Goal: Task Accomplishment & Management: Use online tool/utility

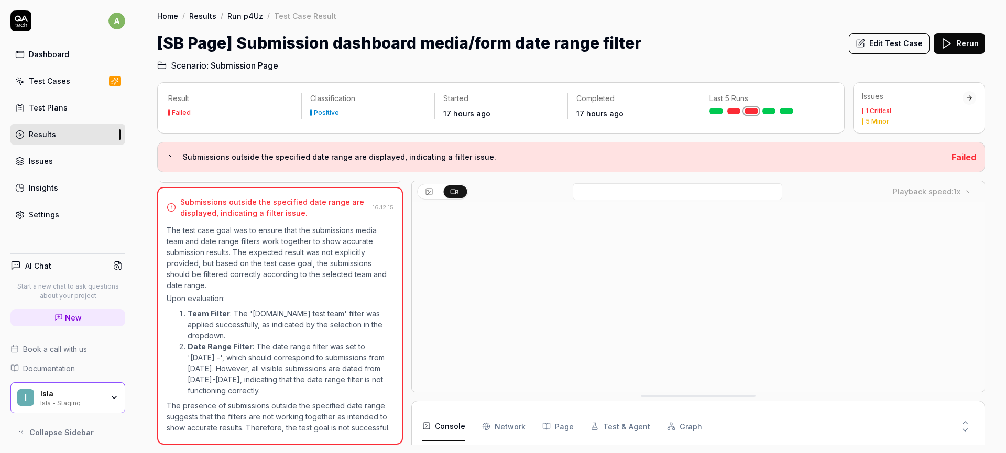
scroll to position [69, 0]
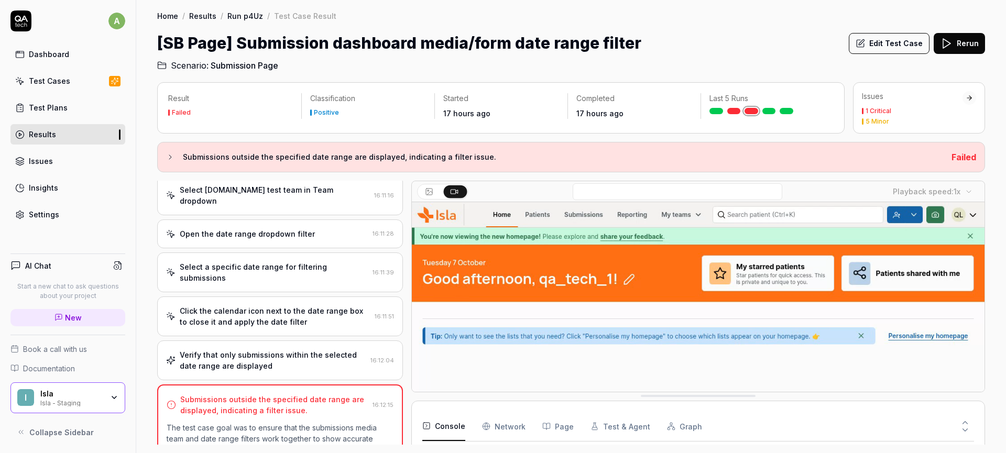
click at [278, 229] on div "Open the date range dropdown filter" at bounding box center [247, 234] width 135 height 11
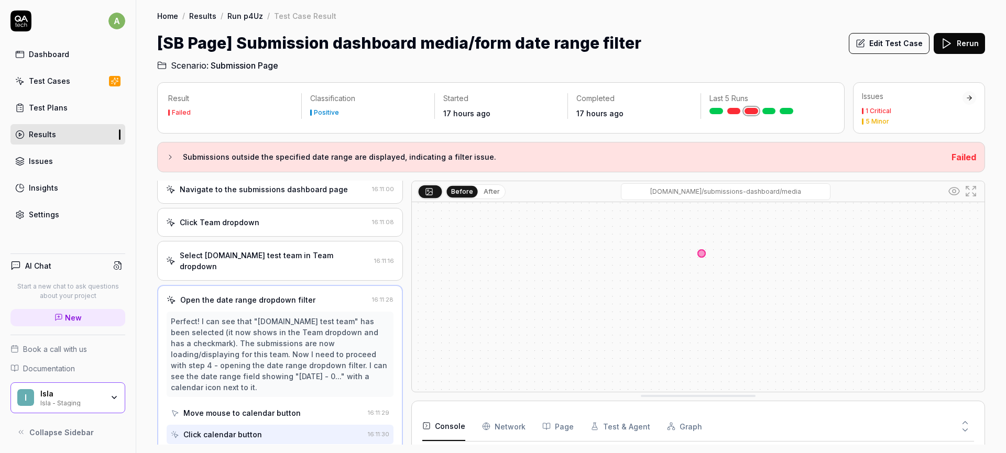
scroll to position [0, 0]
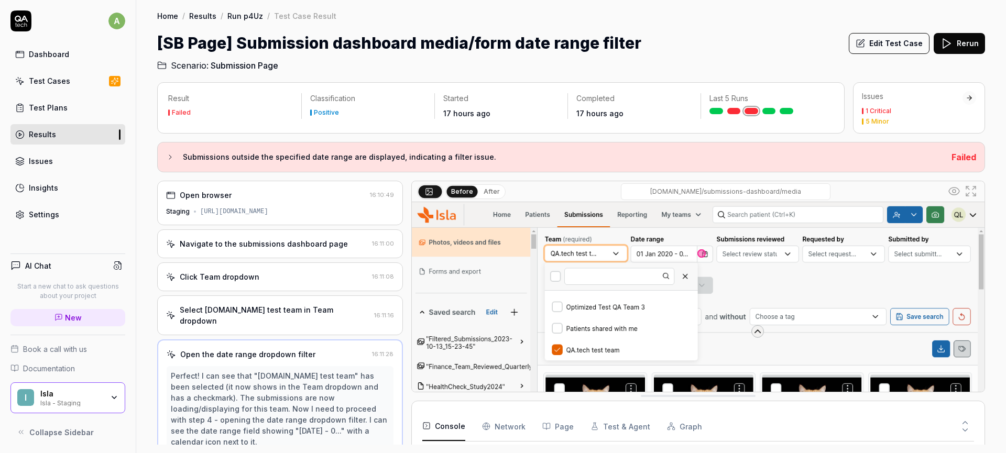
click at [255, 270] on div "Click Team dropdown 16:11:08" at bounding box center [280, 277] width 246 height 29
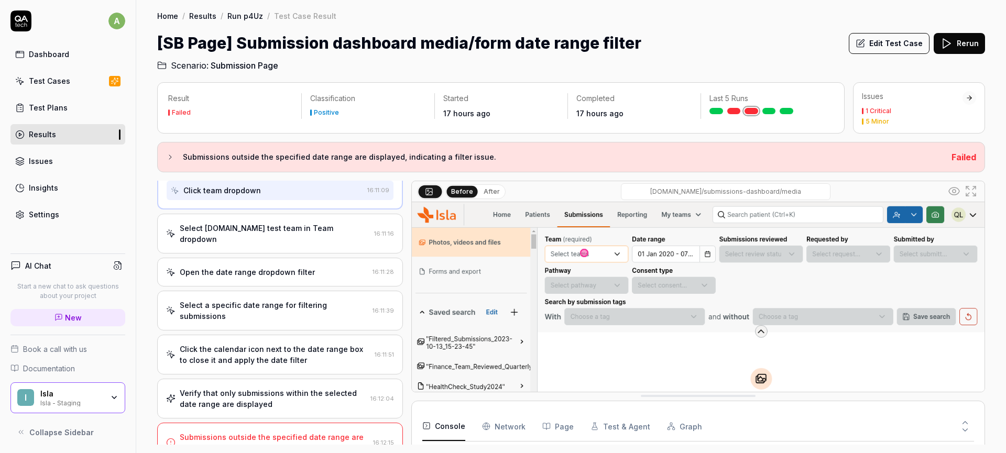
click at [277, 267] on div "Open the date range dropdown filter" at bounding box center [247, 272] width 135 height 11
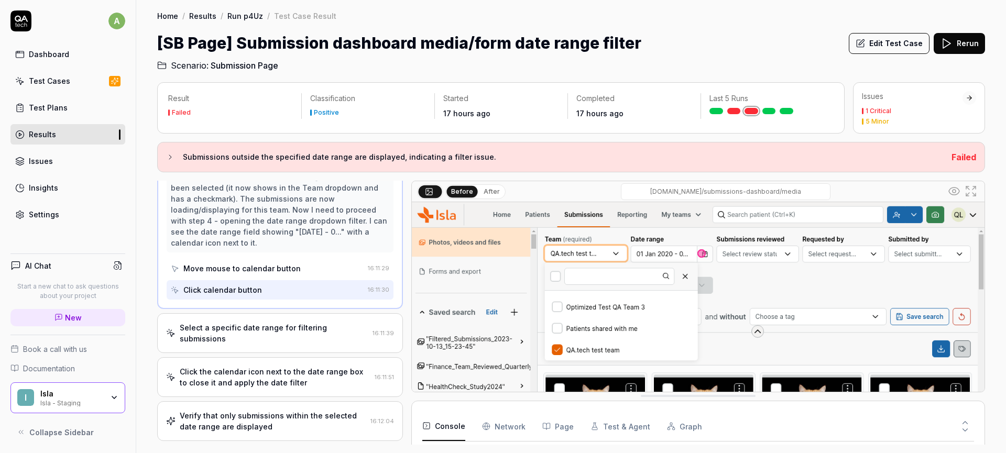
scroll to position [229, 0]
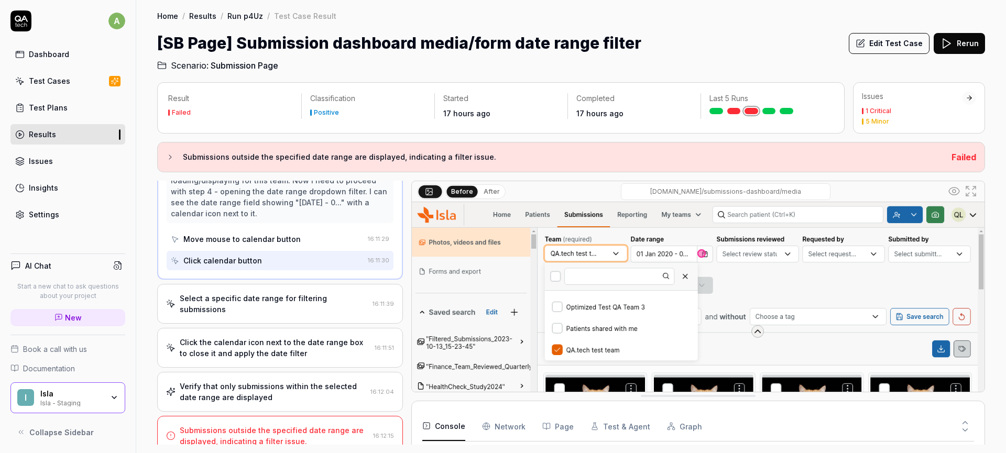
click at [268, 293] on div "Select a specific date range for filtering submissions" at bounding box center [274, 304] width 189 height 22
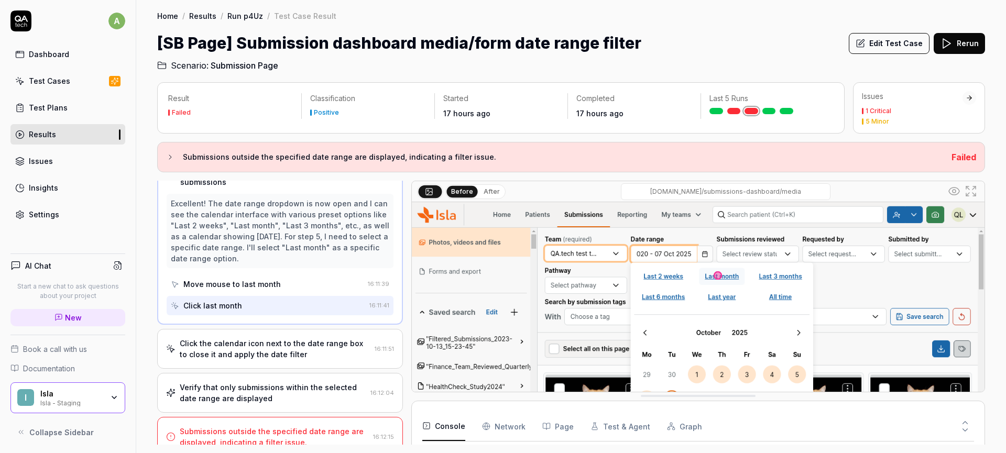
scroll to position [217, 0]
click at [267, 328] on div "Click the calendar icon next to the date range box to close it and apply the da…" at bounding box center [280, 348] width 246 height 40
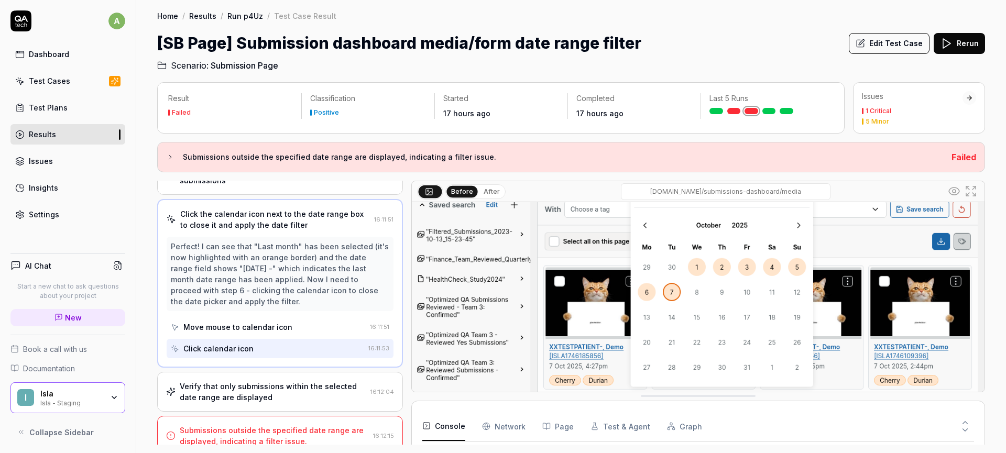
scroll to position [164, 0]
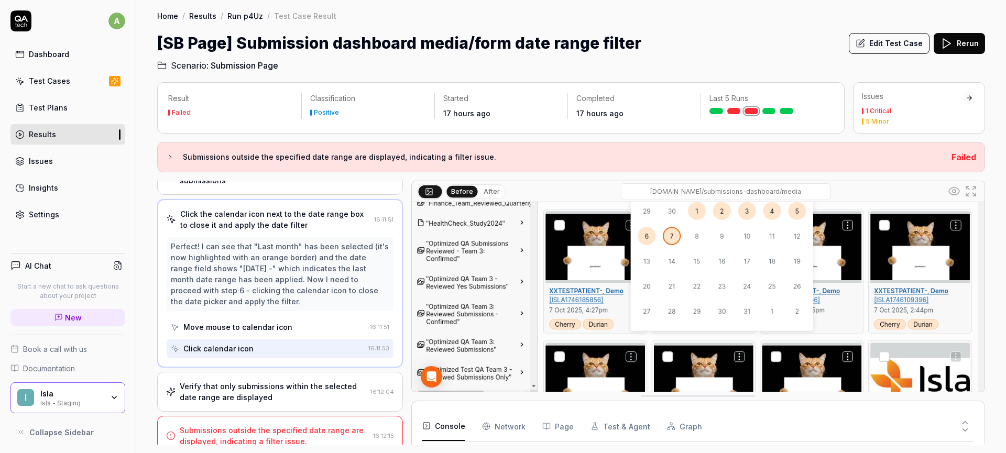
click at [323, 381] on div "Verify that only submissions within the selected date range are displayed" at bounding box center [273, 392] width 187 height 22
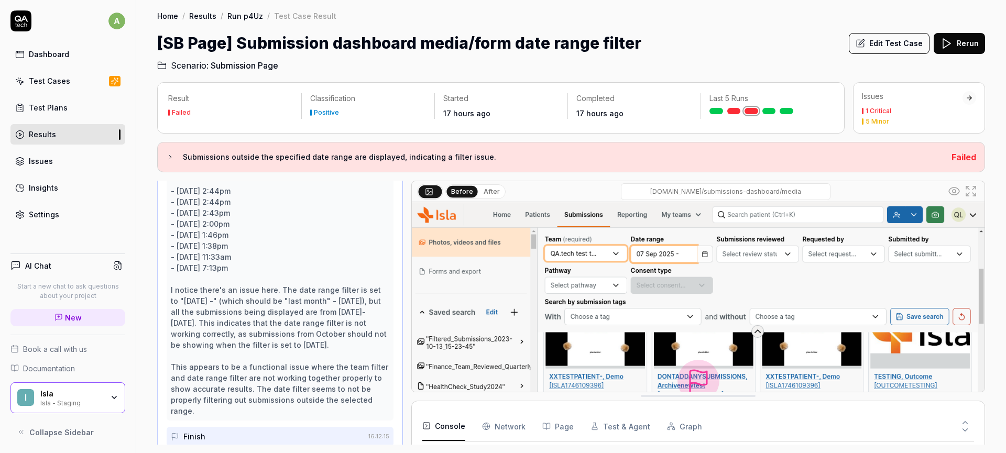
scroll to position [644, 0]
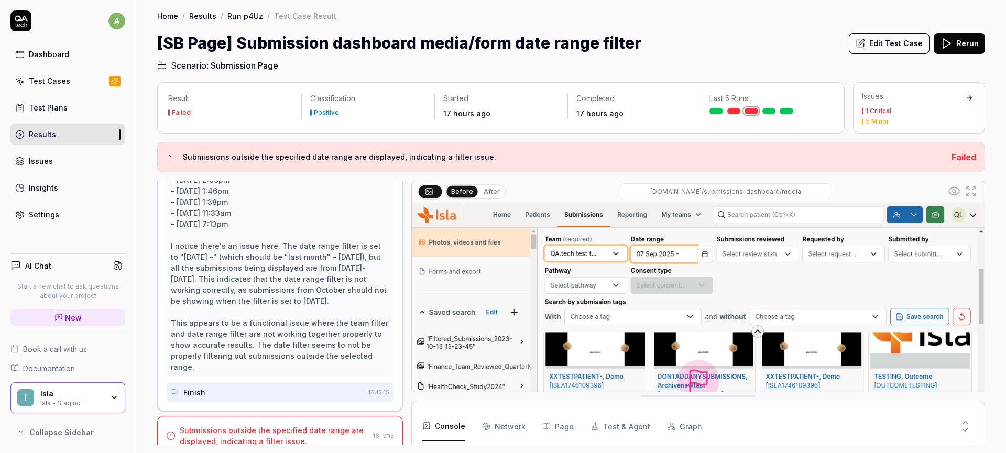
click at [733, 110] on link at bounding box center [734, 111] width 14 height 6
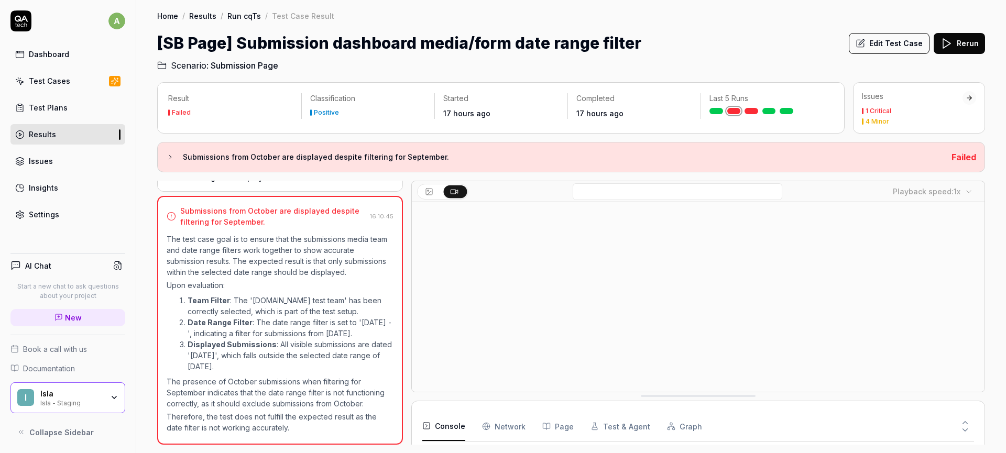
scroll to position [69, 0]
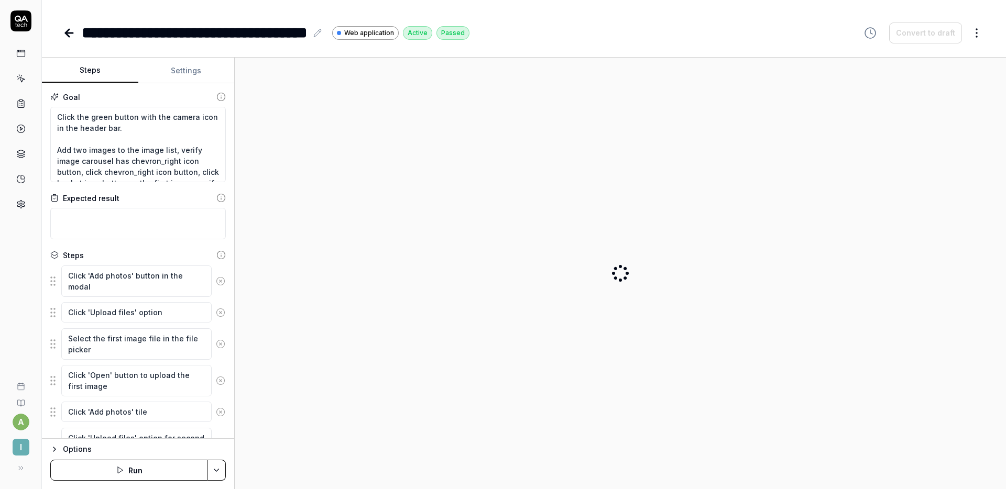
type textarea "*"
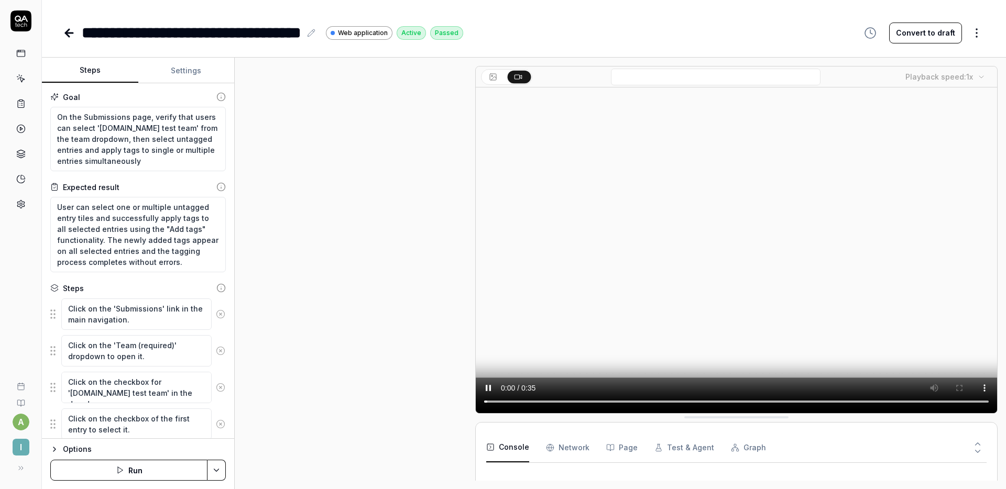
type textarea "*"
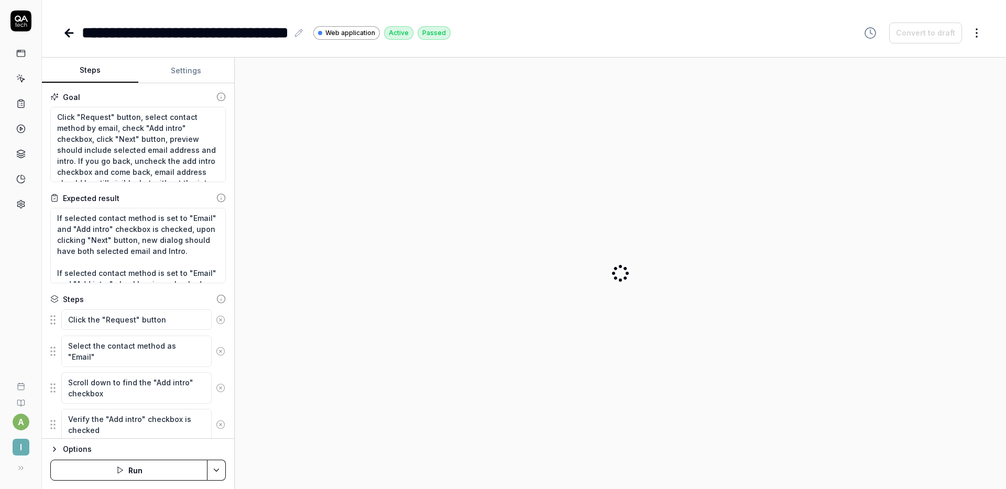
type textarea "*"
